Goal: Task Accomplishment & Management: Use online tool/utility

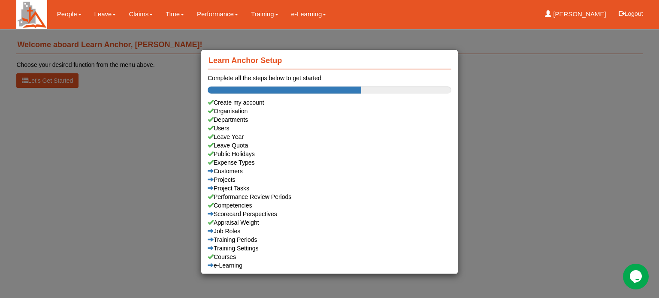
click at [103, 13] on div "Learn Anchor Setup Complete all the steps below to get started Create my accoun…" at bounding box center [329, 149] width 659 height 298
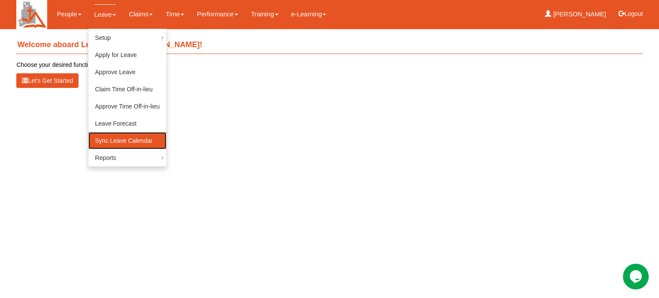
click at [114, 138] on link "Sync Leave Calendar" at bounding box center [127, 140] width 79 height 17
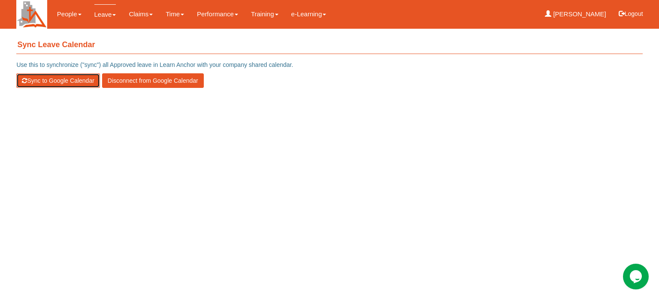
click at [34, 78] on button "Sync to Google Calendar" at bounding box center [57, 80] width 83 height 15
